Goal: Transaction & Acquisition: Purchase product/service

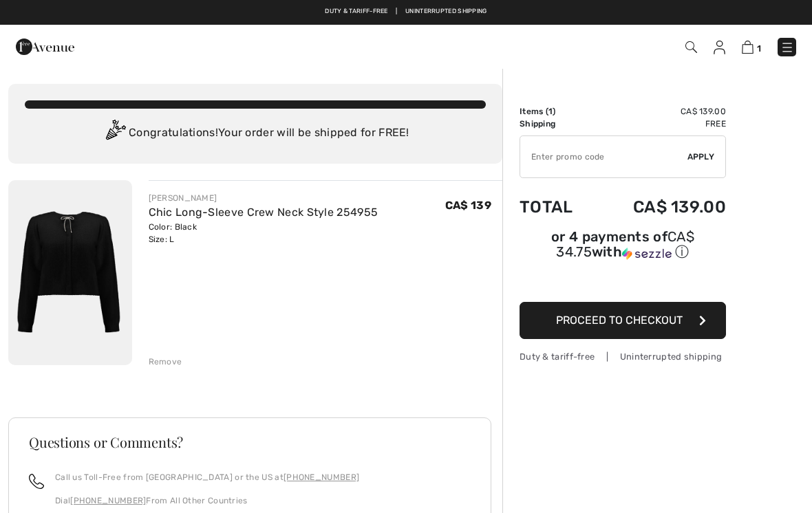
click at [99, 267] on img at bounding box center [70, 272] width 124 height 185
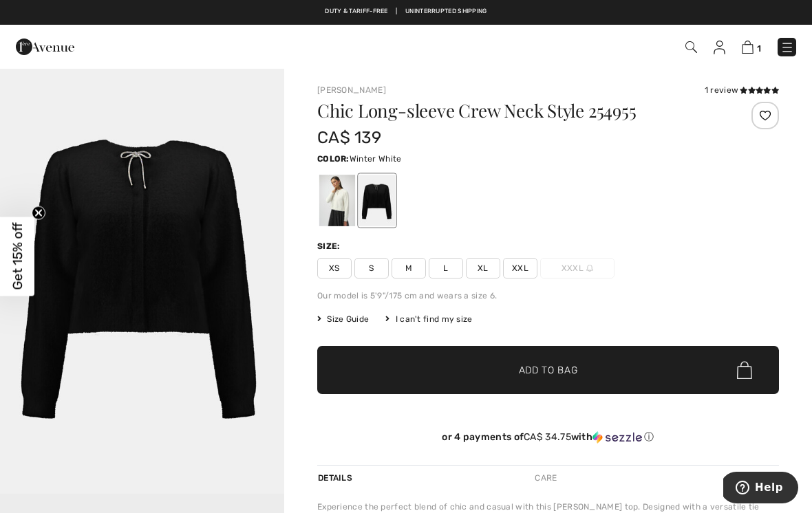
click at [337, 209] on div at bounding box center [337, 201] width 36 height 52
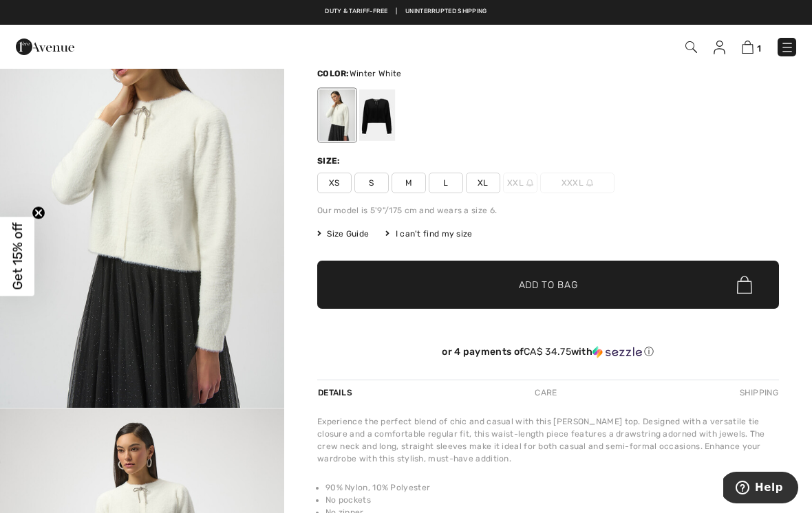
scroll to position [81, 0]
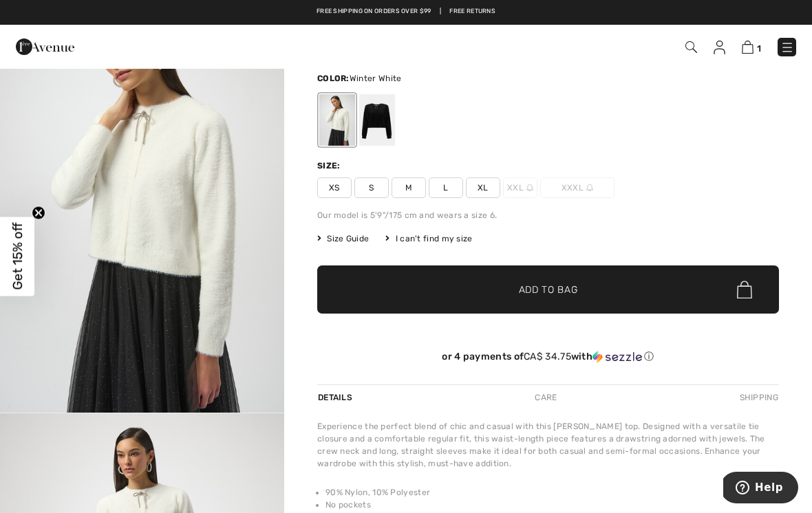
click at [338, 244] on span "Size Guide" at bounding box center [343, 239] width 52 height 12
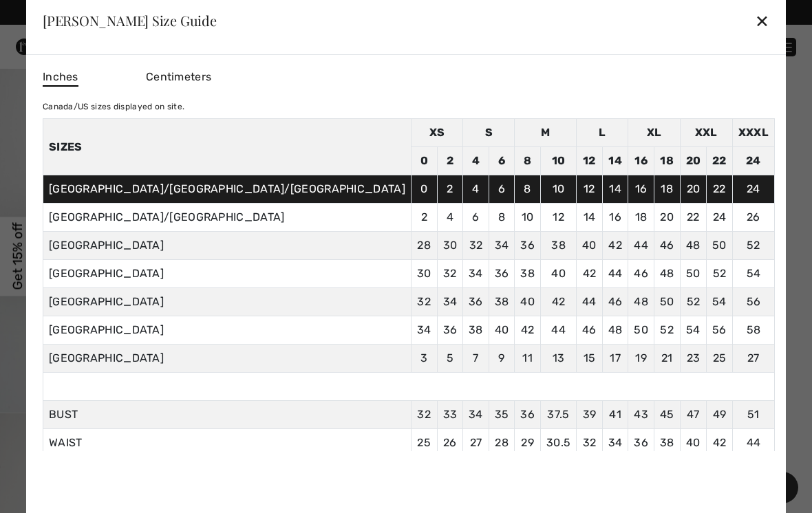
click at [755, 35] on div "✕" at bounding box center [762, 20] width 14 height 29
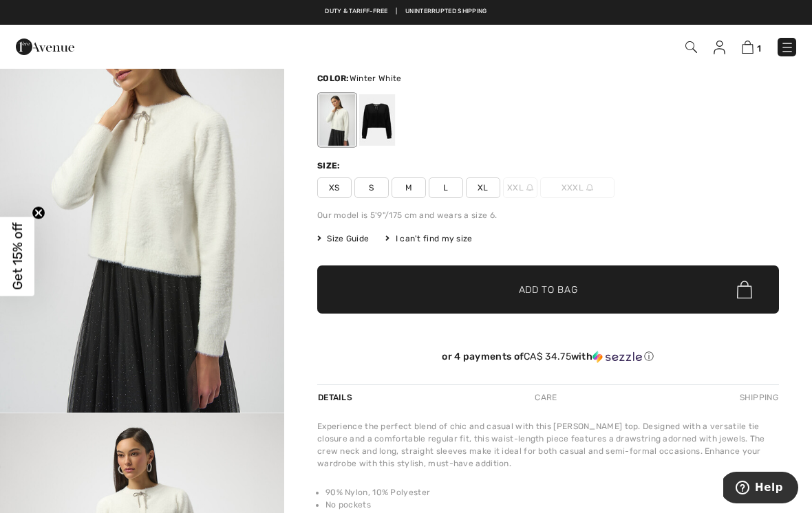
click at [450, 195] on span "L" at bounding box center [446, 188] width 34 height 21
click at [445, 293] on span "✔ Added to Bag Add to Bag" at bounding box center [548, 290] width 462 height 48
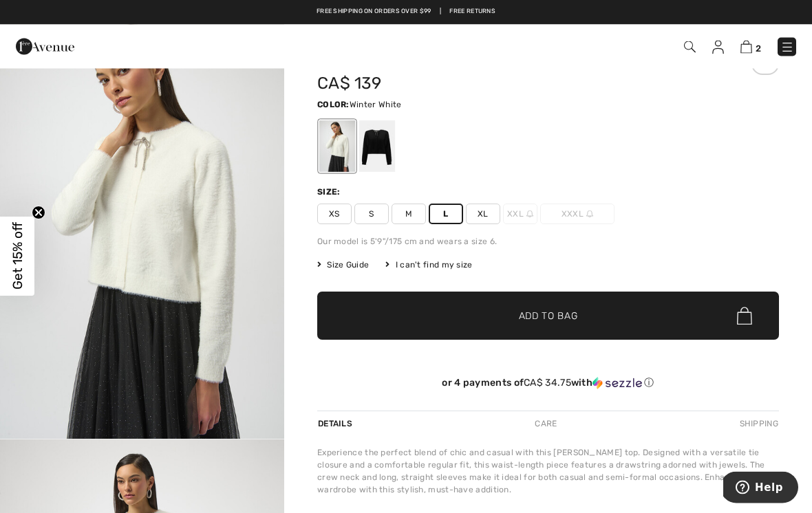
scroll to position [0, 0]
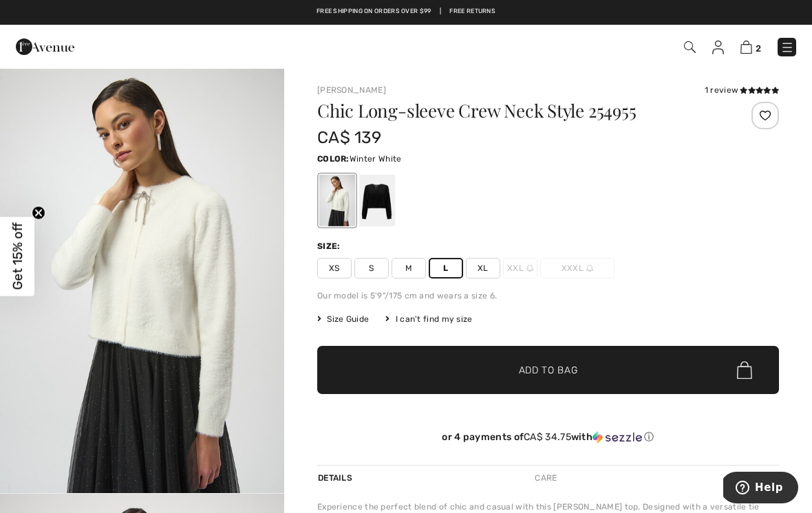
click at [748, 62] on div "2 Added to Bag Joseph Ribkoff Chic Long-sleeve Crew Neck Style 254955 CA$ 139 C…" at bounding box center [406, 47] width 812 height 44
click at [743, 52] on img at bounding box center [747, 47] width 12 height 13
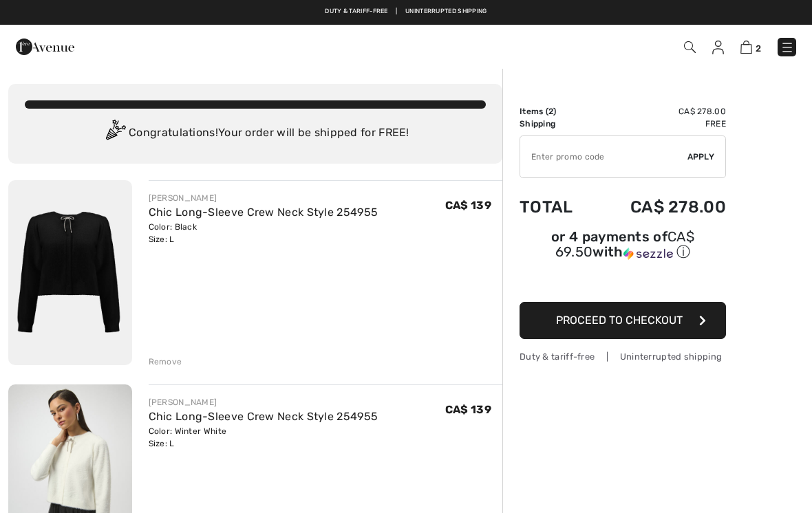
click at [169, 365] on div "Remove" at bounding box center [166, 362] width 34 height 12
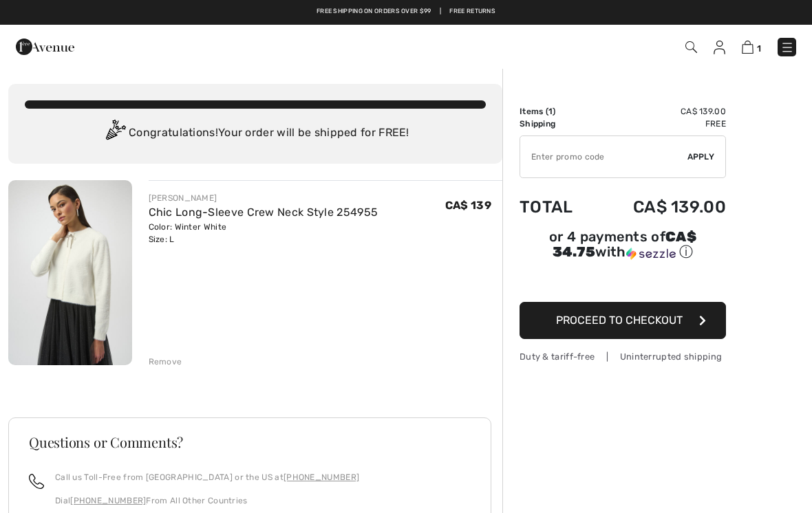
click at [735, 142] on div "Order Summary Details Items ( 1 ) CA$ 139.00 Promo code CA$ 0.00 Shipping Free …" at bounding box center [657, 400] width 310 height 666
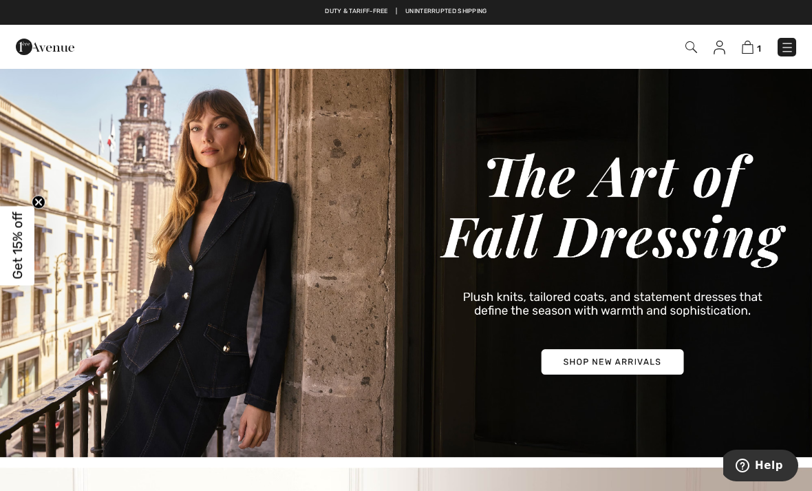
click at [748, 53] on img at bounding box center [748, 47] width 12 height 13
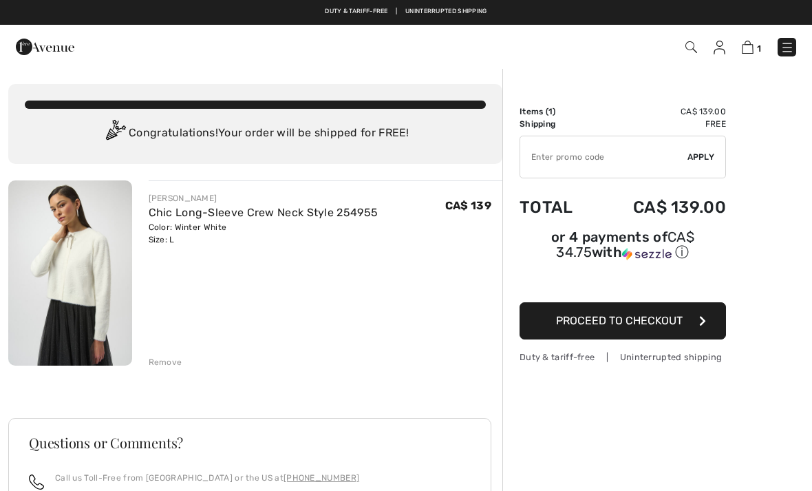
click at [539, 160] on input "TEXT" at bounding box center [603, 156] width 167 height 41
paste input "MOTHER"
click at [708, 163] on div "✔ Apply Remove" at bounding box center [623, 157] width 206 height 43
click at [700, 163] on div "✔ Apply Remove" at bounding box center [623, 157] width 206 height 43
click at [703, 160] on span "Apply" at bounding box center [702, 157] width 28 height 12
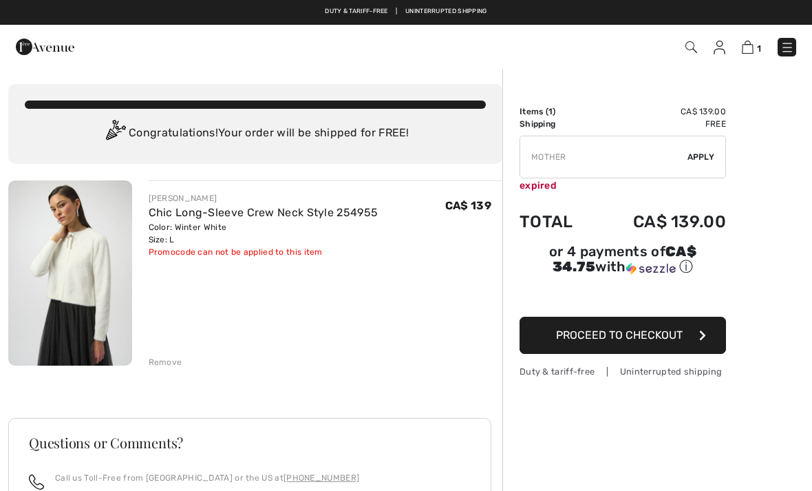
click at [589, 161] on input "TEXT" at bounding box center [603, 156] width 167 height 41
type input "M"
click at [710, 158] on span "Apply" at bounding box center [702, 157] width 28 height 12
click at [584, 160] on input "TEXT" at bounding box center [603, 156] width 167 height 41
type input "S"
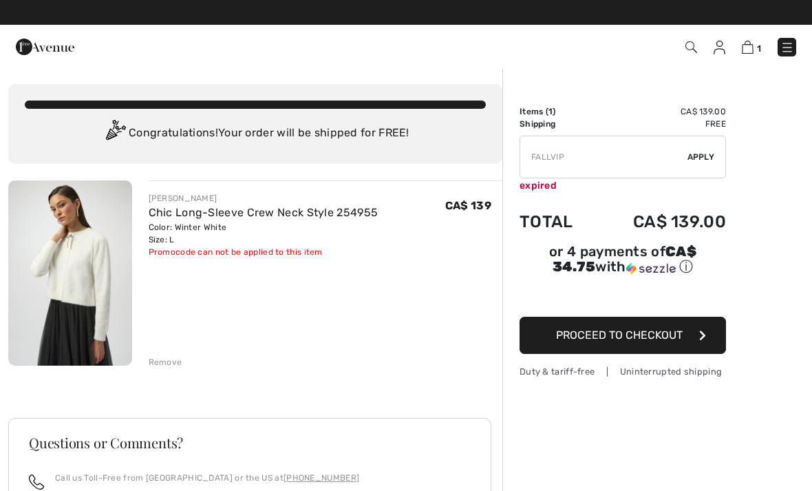
click at [708, 157] on span "Apply" at bounding box center [702, 157] width 28 height 12
click at [580, 163] on input "TEXT" at bounding box center [603, 156] width 167 height 41
type input "F"
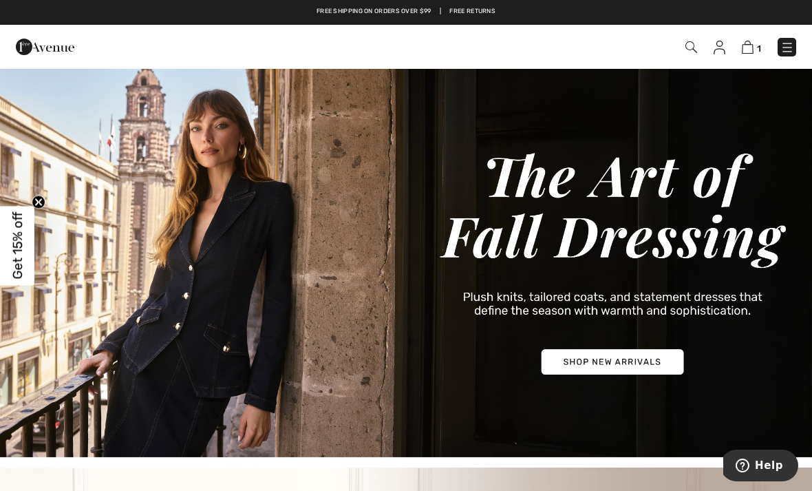
click at [423, 2] on div "Duty & tariff-free | Uninterrupted shipping Free shipping on orders over $99 | …" at bounding box center [406, 12] width 812 height 25
